Goal: Task Accomplishment & Management: Manage account settings

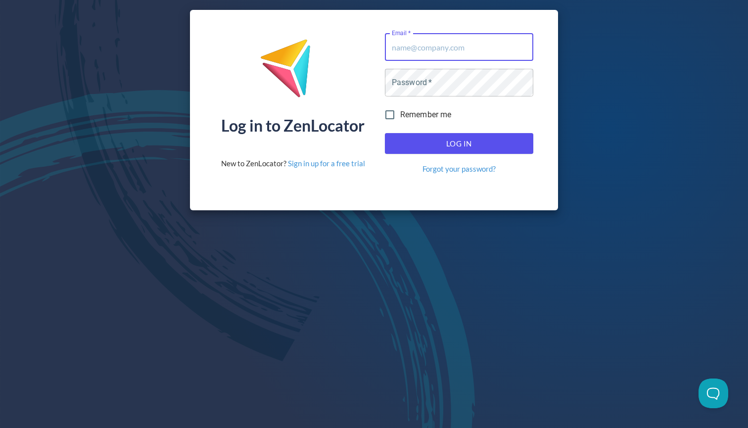
type input "[EMAIL_ADDRESS][DOMAIN_NAME]"
click at [459, 143] on button "Log In" at bounding box center [459, 143] width 148 height 21
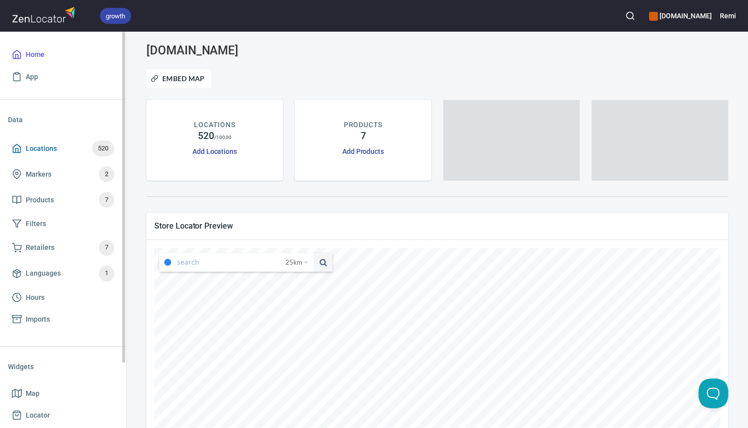
click at [48, 152] on span "Locations" at bounding box center [41, 148] width 31 height 12
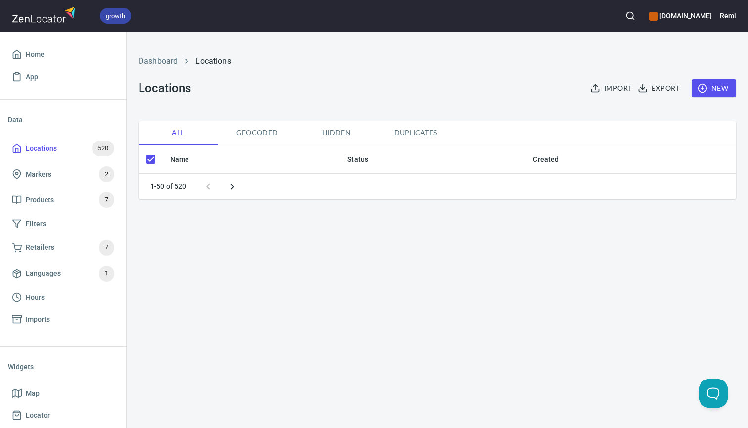
checkbox input "false"
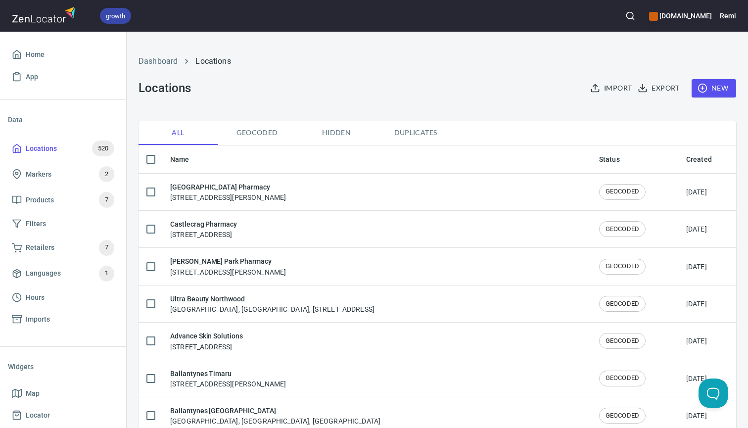
click at [716, 88] on span "New" at bounding box center [714, 88] width 29 height 12
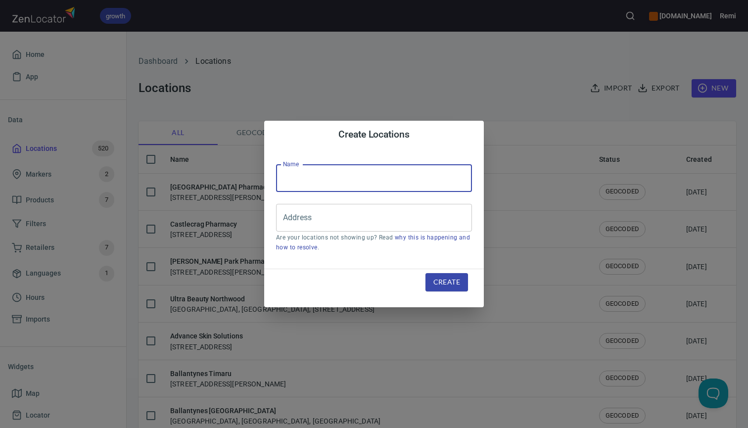
paste input "Ultra Beauty [GEOGRAPHIC_DATA]"
type input "Ultra Beauty [GEOGRAPHIC_DATA]"
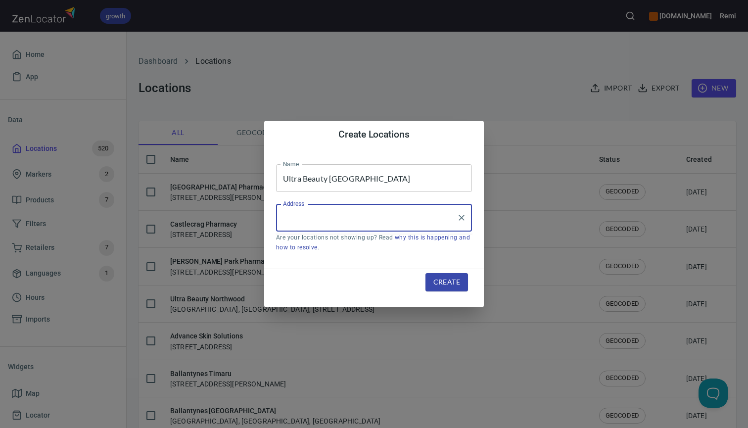
paste input "[STREET_ADDRESS]"
click at [305, 246] on li "[STREET_ADDRESS]" at bounding box center [374, 247] width 196 height 18
type input "[STREET_ADDRESS]"
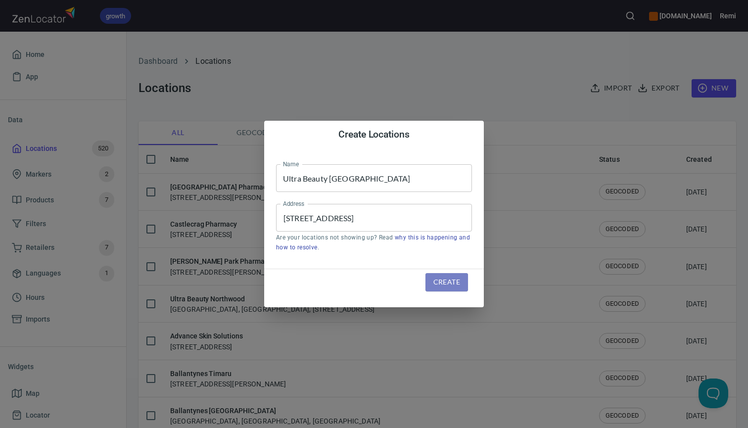
click at [441, 280] on span "Create" at bounding box center [446, 282] width 27 height 12
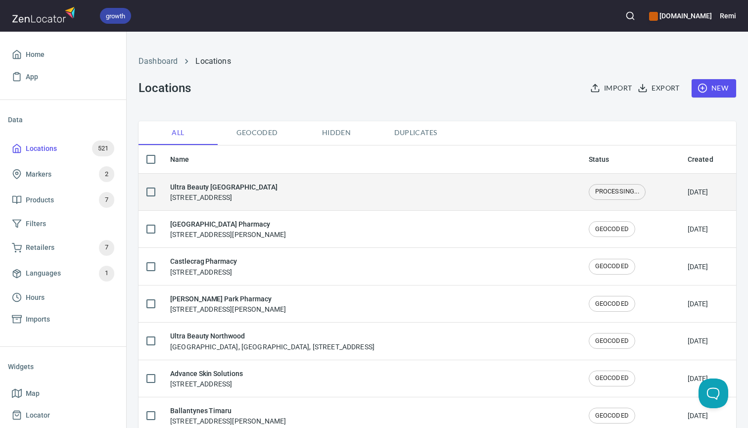
click at [270, 188] on h6 "Ultra Beauty [GEOGRAPHIC_DATA]" at bounding box center [223, 187] width 107 height 11
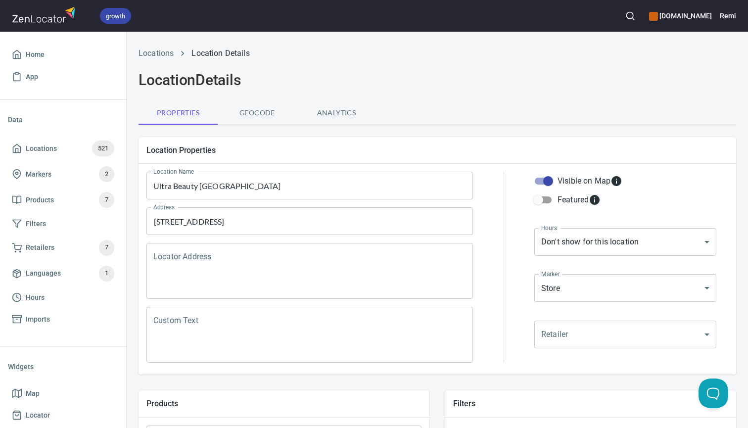
click at [226, 268] on textarea "Locator Address" at bounding box center [309, 271] width 313 height 38
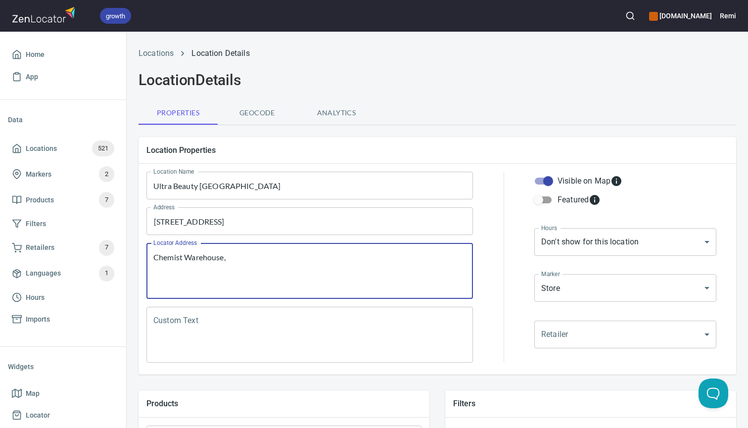
paste textarea "[GEOGRAPHIC_DATA], [STREET_ADDRESS]"
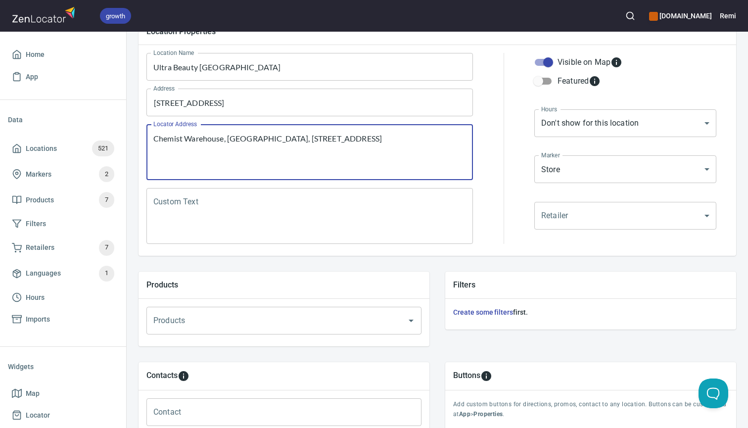
scroll to position [123, 0]
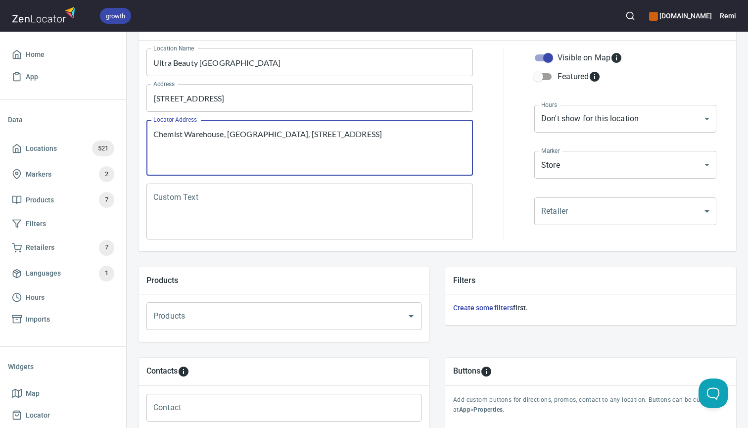
type textarea "Chemist Warehouse, [GEOGRAPHIC_DATA], [STREET_ADDRESS]"
click at [256, 314] on input "Products" at bounding box center [270, 316] width 238 height 19
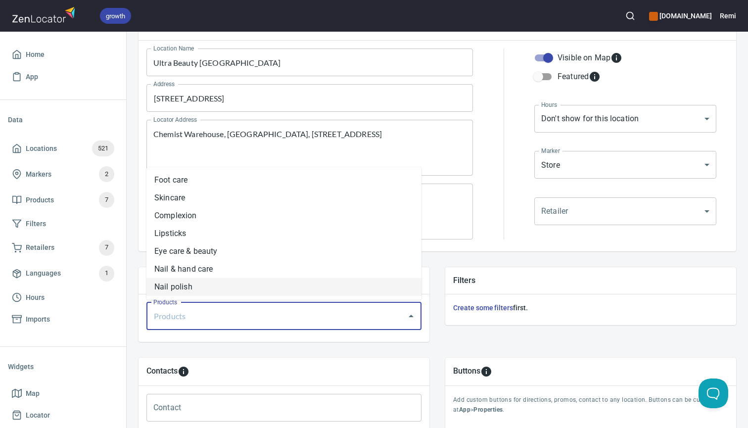
click at [244, 288] on li "Nail polish" at bounding box center [283, 287] width 275 height 18
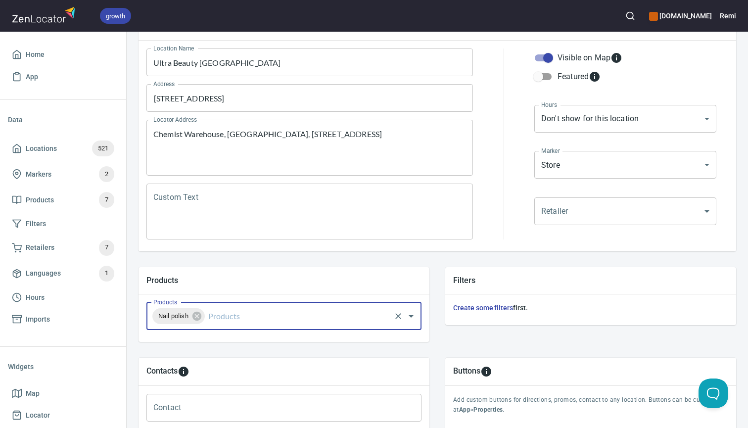
click at [238, 319] on input "Products" at bounding box center [297, 316] width 183 height 19
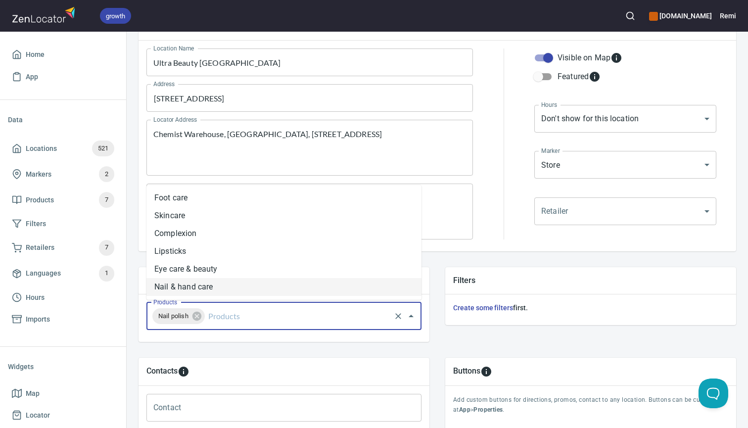
click at [237, 290] on li "Nail & hand care" at bounding box center [283, 287] width 275 height 18
click at [291, 319] on input "Products" at bounding box center [333, 316] width 111 height 19
click at [282, 288] on li "Eye care & beauty" at bounding box center [283, 287] width 275 height 18
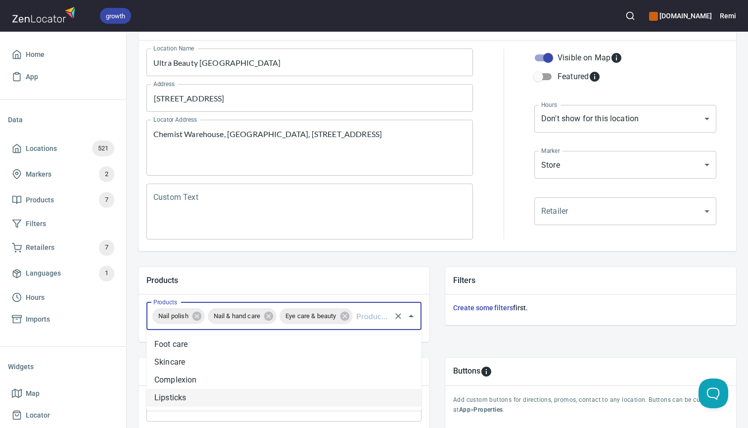
click at [371, 315] on input "Products" at bounding box center [371, 316] width 35 height 19
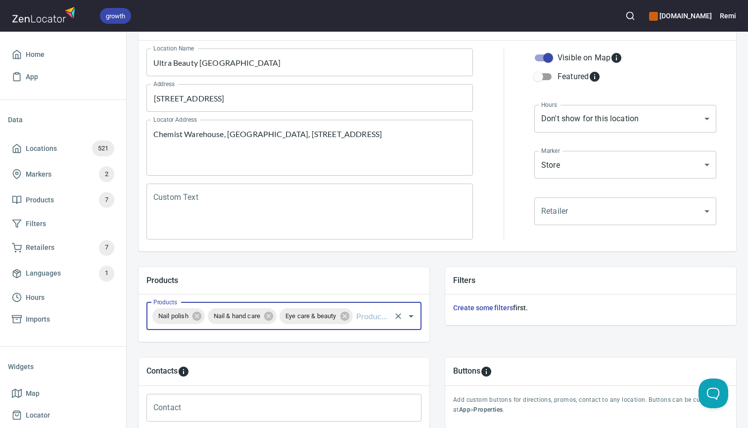
click at [371, 320] on input "Products" at bounding box center [371, 316] width 35 height 19
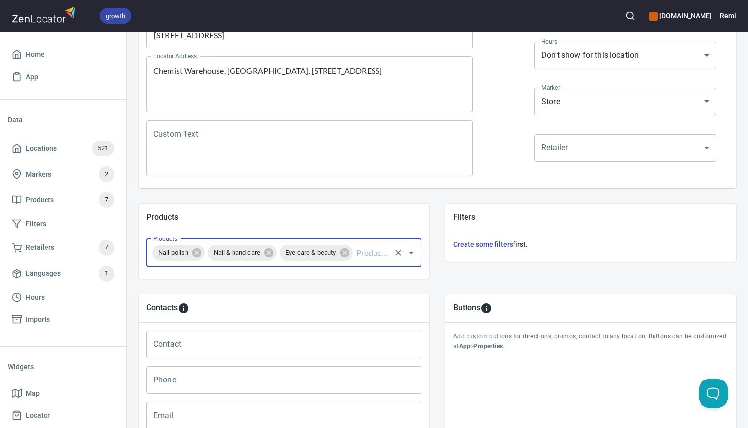
scroll to position [209, 0]
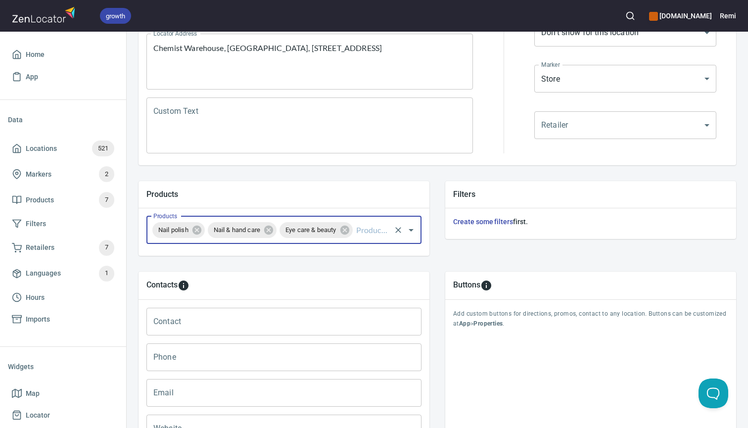
click at [373, 230] on input "Products" at bounding box center [371, 230] width 35 height 19
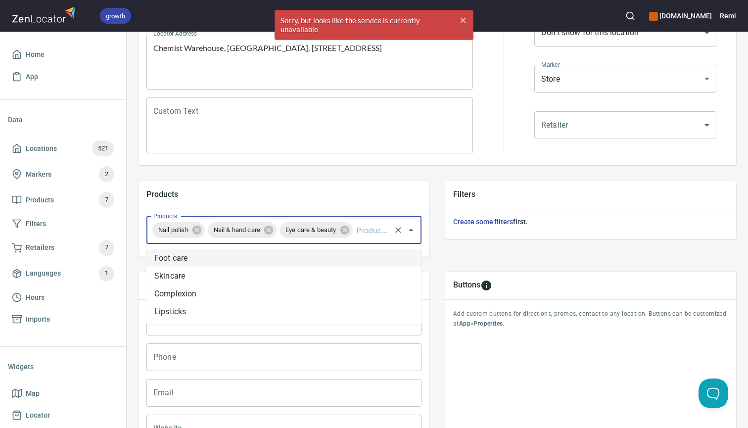
click at [358, 253] on li "Foot care" at bounding box center [283, 258] width 275 height 18
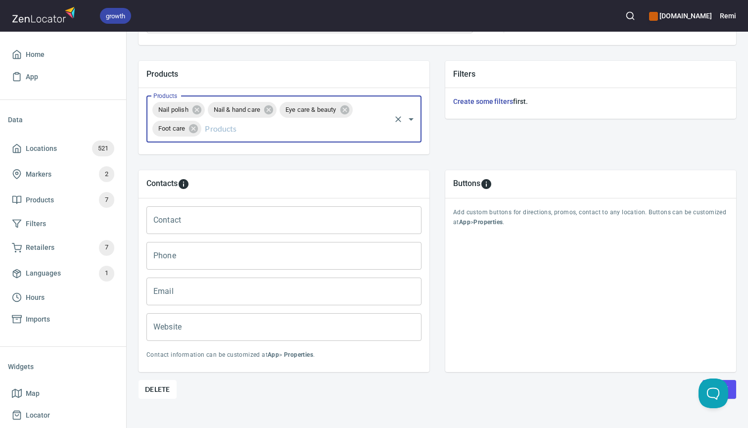
scroll to position [331, 0]
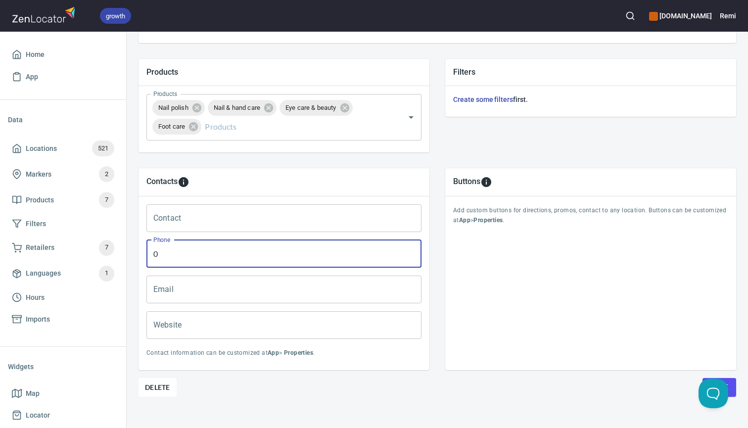
paste input "3 563 1620"
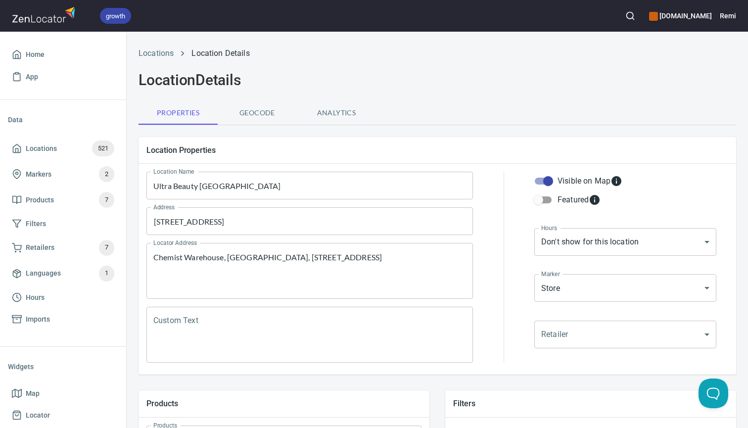
scroll to position [0, 0]
type input "03 563 1620"
click at [577, 241] on body "growth [DOMAIN_NAME] Remi Home App Data Locations 521 Markers 2 Products 7 Filt…" at bounding box center [374, 214] width 748 height 428
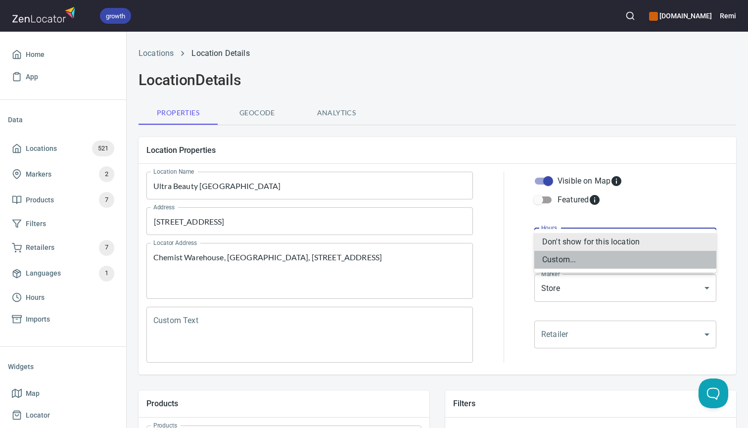
click at [564, 258] on li "Custom..." at bounding box center [625, 260] width 182 height 18
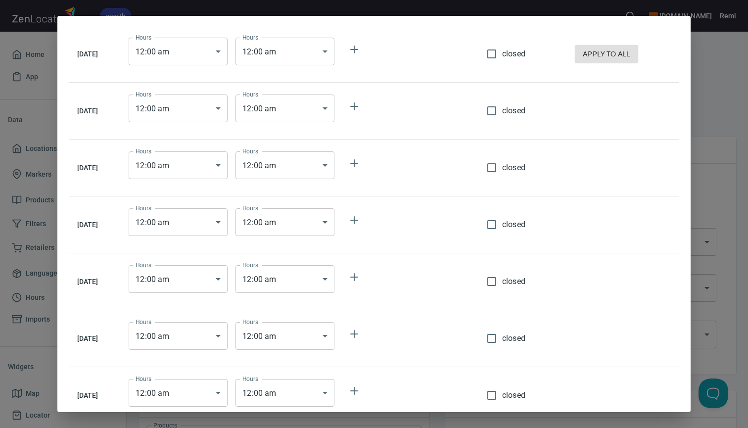
click at [713, 165] on div "[DATE] Hours 12 : 00 am 00:00 Hours Hours 12 : 00 am 00:00 Hours closed apply t…" at bounding box center [374, 214] width 748 height 428
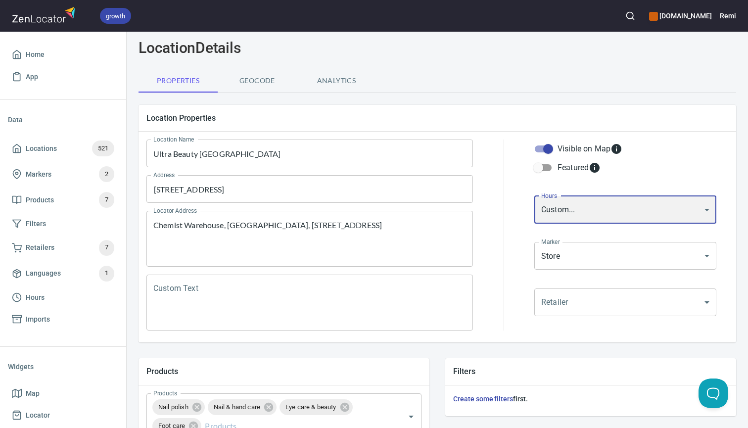
scroll to position [57, 0]
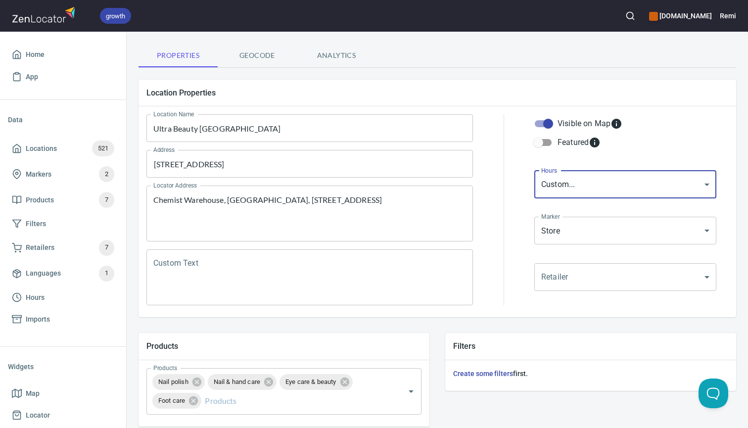
click at [682, 182] on body "growth [DOMAIN_NAME] Remi Home App Data Locations 521 Markers 2 Products 7 Filt…" at bounding box center [374, 214] width 748 height 428
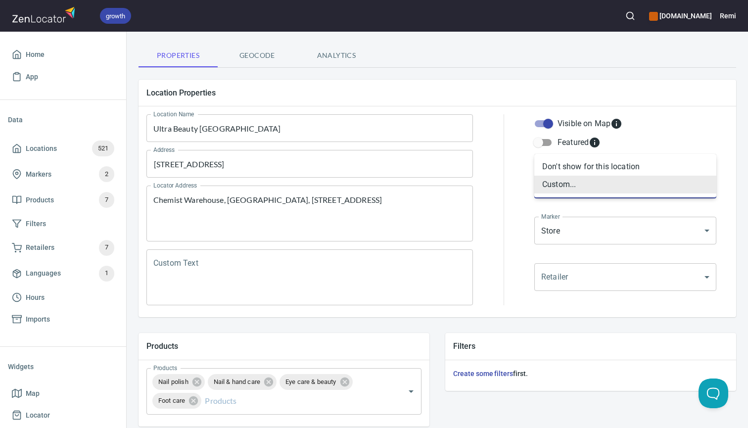
click at [698, 164] on li "Don't show for this location" at bounding box center [625, 167] width 182 height 18
type input "NONE"
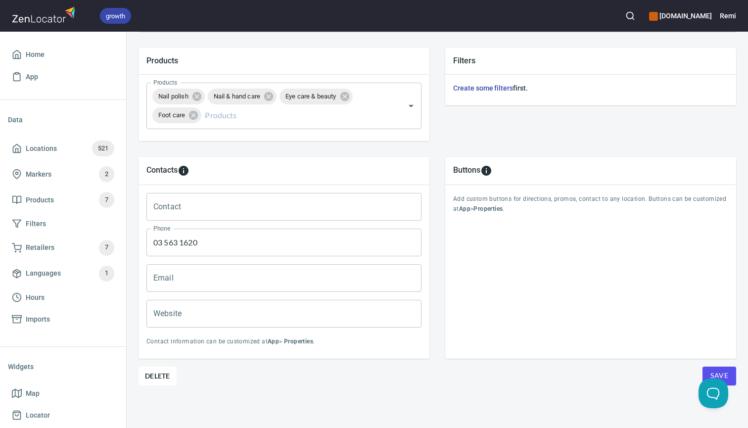
scroll to position [342, 0]
click at [732, 375] on button "Save" at bounding box center [720, 376] width 34 height 19
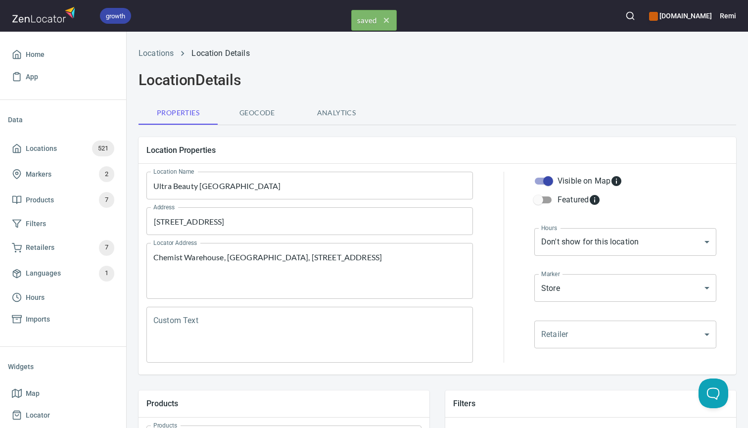
scroll to position [0, 0]
click at [263, 116] on span "Geocode" at bounding box center [257, 113] width 67 height 12
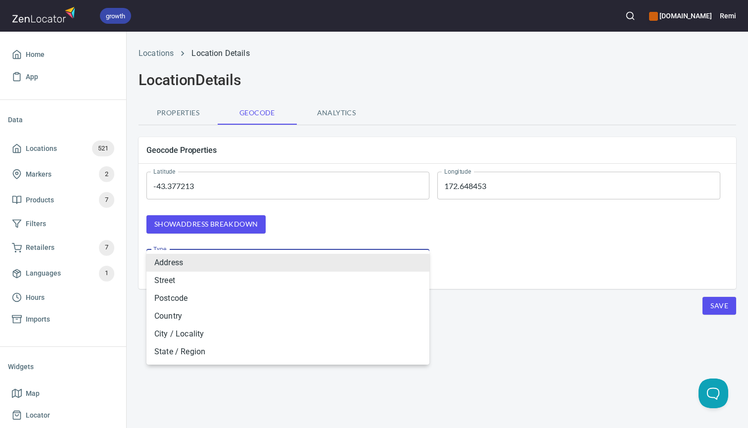
click at [281, 261] on body "growth [DOMAIN_NAME] Remi Home App Data Locations 521 Markers 2 Products 7 Filt…" at bounding box center [374, 214] width 748 height 428
click at [246, 219] on div at bounding box center [374, 214] width 748 height 428
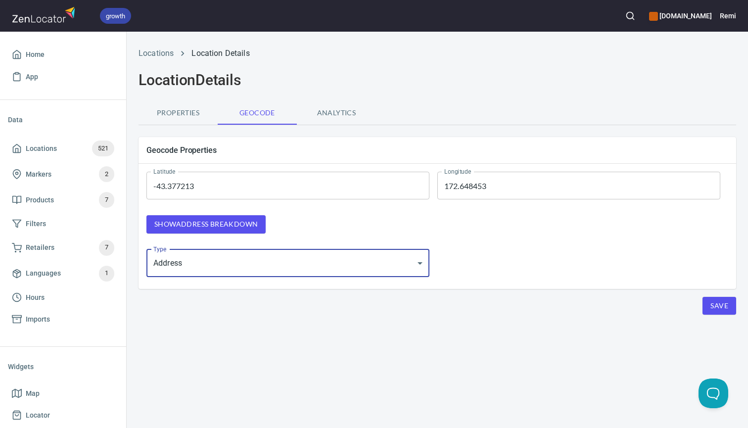
click at [238, 222] on span "Show address breakdown" at bounding box center [205, 224] width 103 height 12
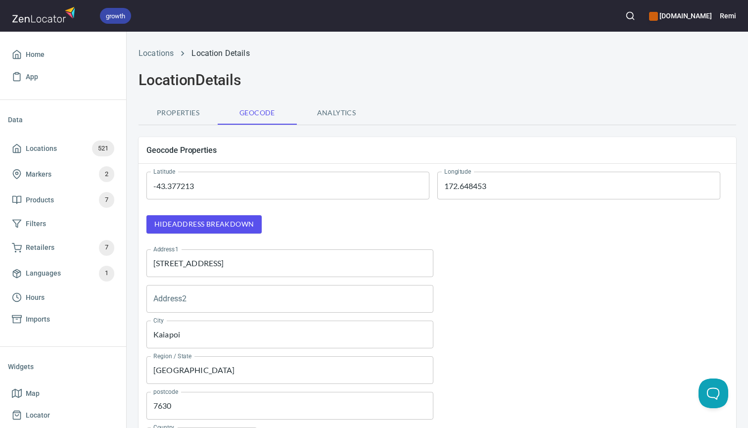
click at [186, 114] on span "Properties" at bounding box center [177, 113] width 67 height 12
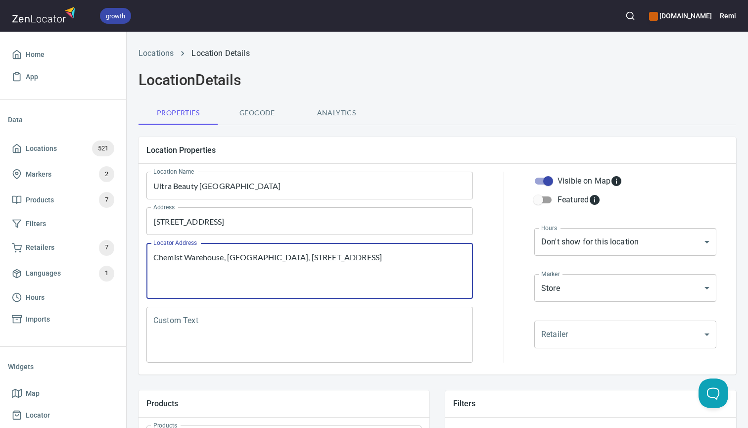
drag, startPoint x: 154, startPoint y: 256, endPoint x: 333, endPoint y: 252, distance: 179.6
click at [333, 252] on textarea "Chemist Warehouse, [GEOGRAPHIC_DATA], [STREET_ADDRESS]" at bounding box center [309, 271] width 313 height 38
click at [257, 114] on span "Geocode" at bounding box center [257, 113] width 67 height 12
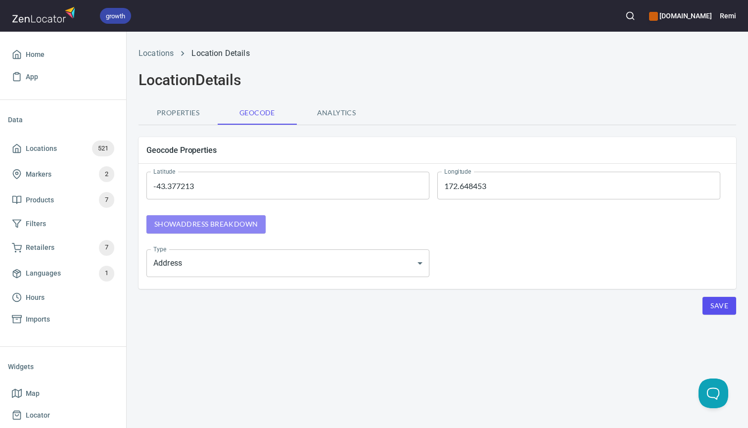
click at [217, 230] on button "Show address breakdown" at bounding box center [205, 224] width 119 height 18
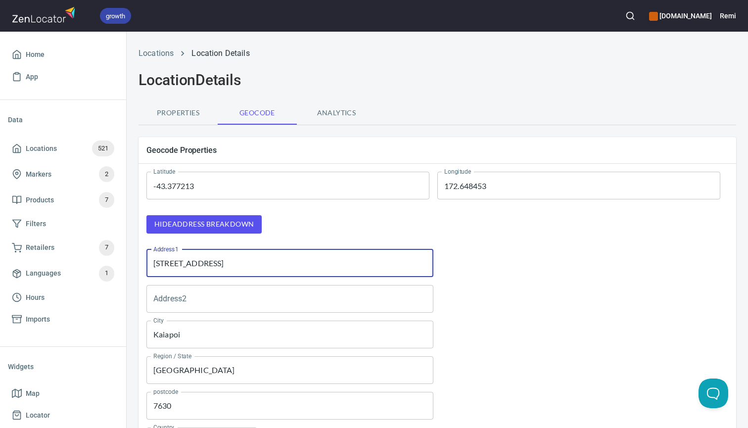
paste input "Chemist Warehouse, Unit E, [GEOGRAPHIC_DATA],"
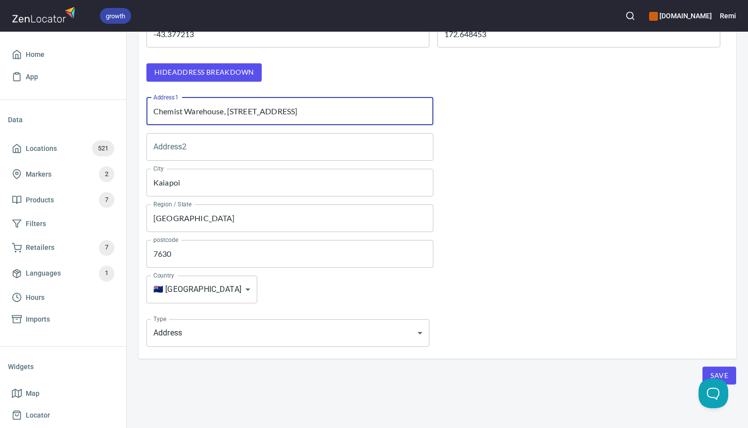
scroll to position [151, 0]
type input "Chemist Warehouse, [STREET_ADDRESS]"
click at [725, 374] on span "Save" at bounding box center [719, 376] width 18 height 12
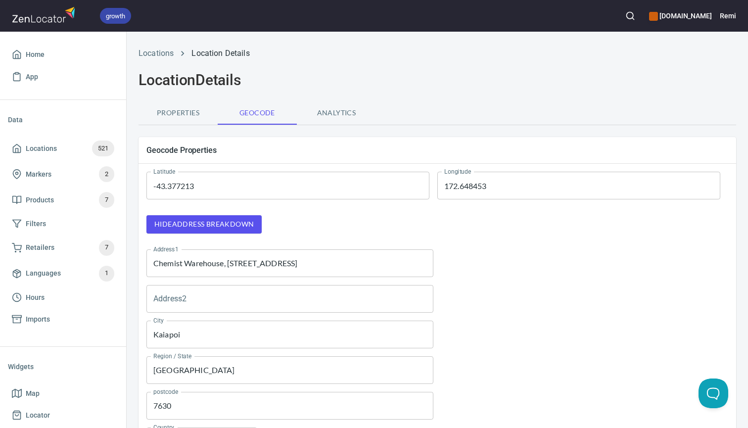
scroll to position [0, 0]
click at [185, 114] on span "Properties" at bounding box center [177, 113] width 67 height 12
